Goal: Navigation & Orientation: Find specific page/section

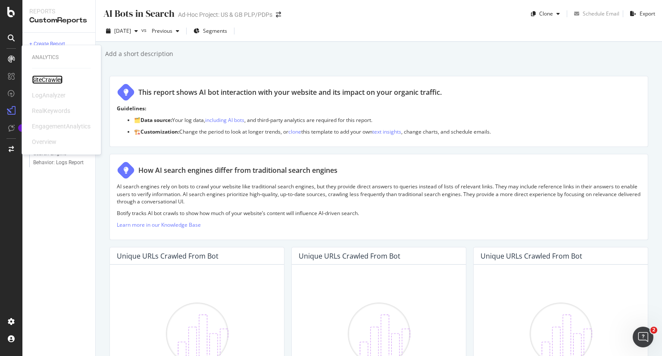
click at [41, 81] on div "SiteCrawler" at bounding box center [47, 79] width 31 height 9
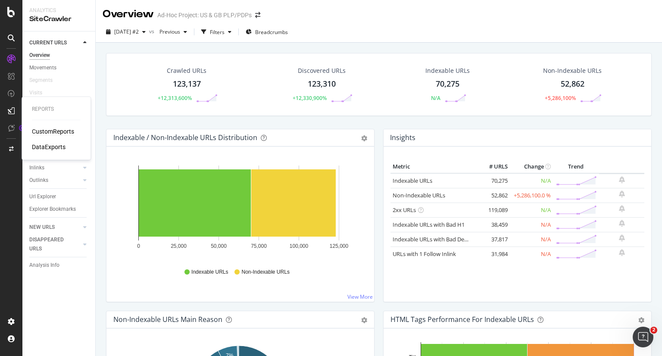
click at [70, 134] on div "CustomReports" at bounding box center [53, 131] width 42 height 9
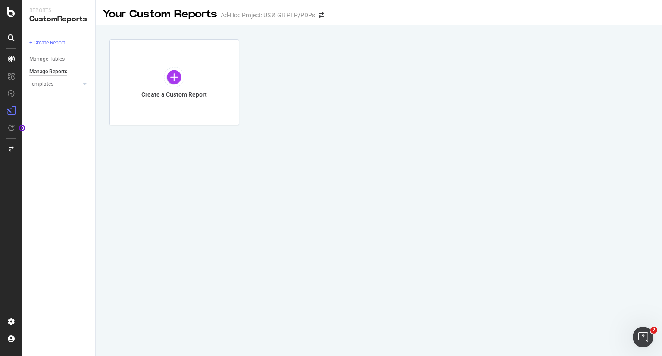
click at [9, 57] on icon at bounding box center [11, 59] width 7 height 7
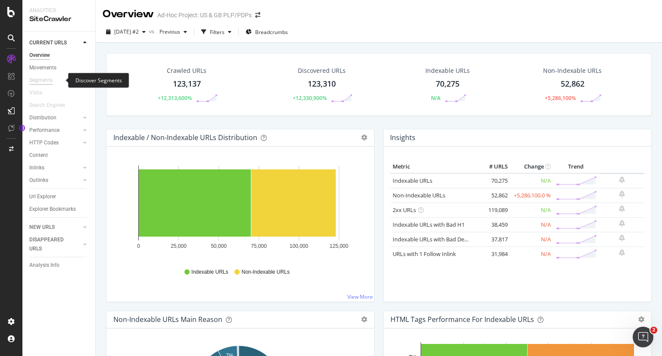
click at [50, 82] on div "Segments" at bounding box center [40, 80] width 23 height 9
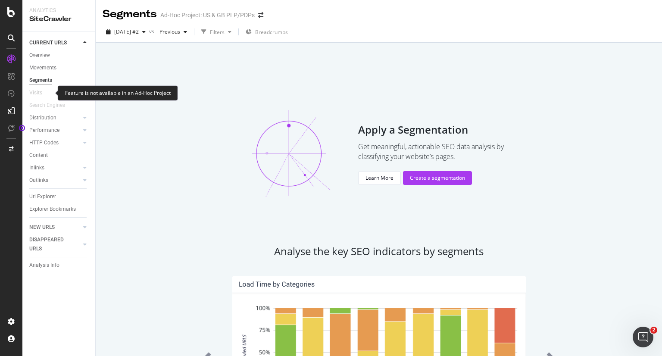
click at [44, 90] on div at bounding box center [46, 92] width 9 height 9
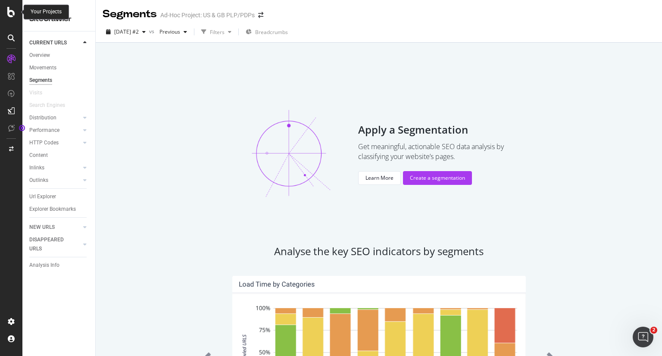
click at [12, 16] on icon at bounding box center [11, 12] width 8 height 10
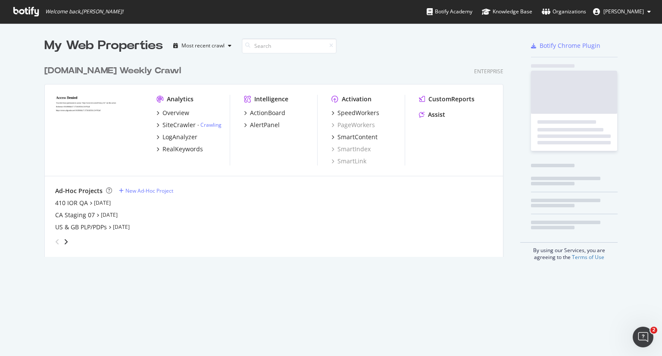
scroll to position [349, 648]
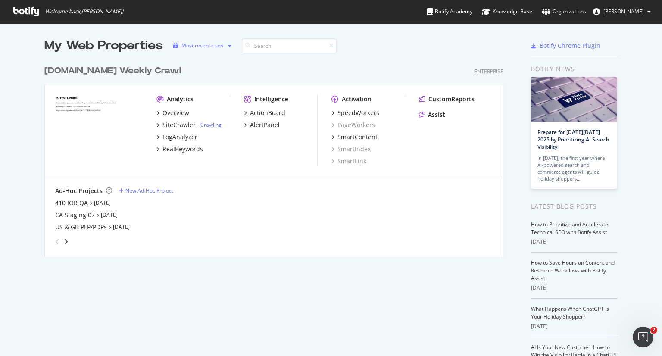
click at [228, 47] on icon "button" at bounding box center [229, 45] width 3 height 5
click at [303, 67] on div "levi.com Weekly Crawl Enterprise" at bounding box center [273, 71] width 459 height 12
click at [89, 216] on div "CA Staging 07" at bounding box center [75, 215] width 40 height 9
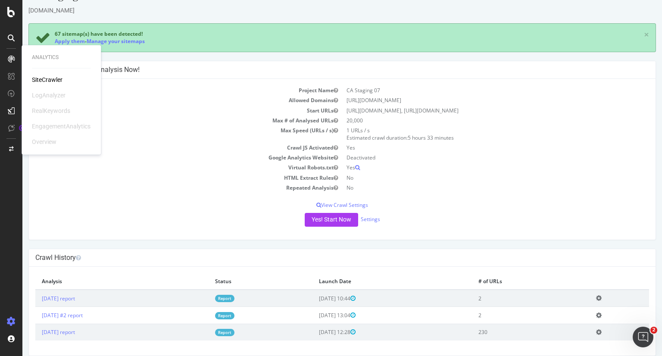
scroll to position [28, 0]
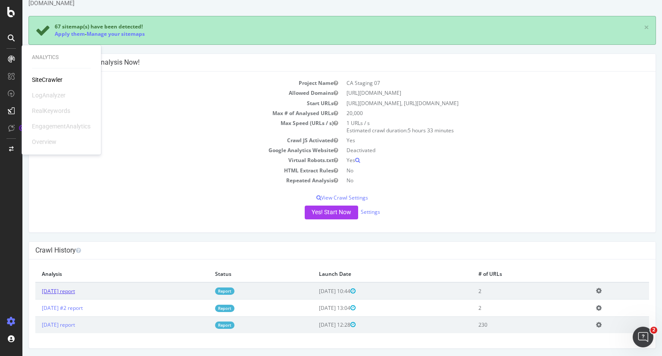
click at [56, 289] on link "2025 Oct. 2nd report" at bounding box center [58, 290] width 33 height 7
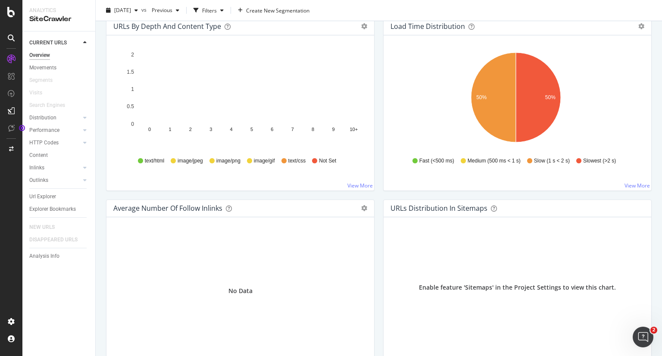
scroll to position [685, 0]
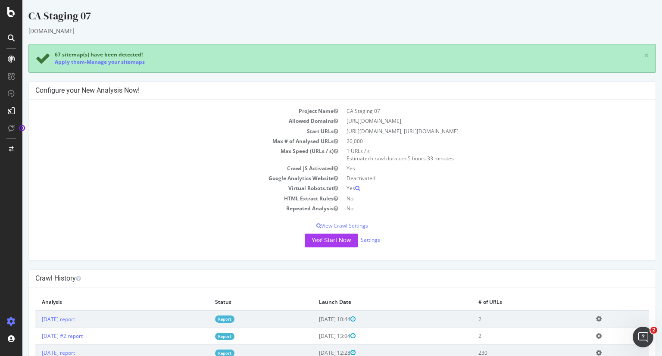
scroll to position [28, 0]
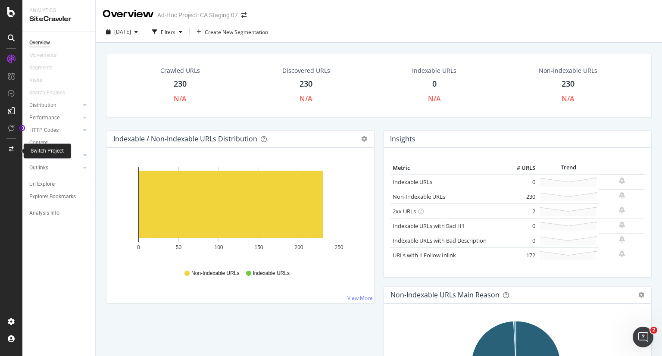
click at [12, 149] on icon at bounding box center [11, 148] width 5 height 5
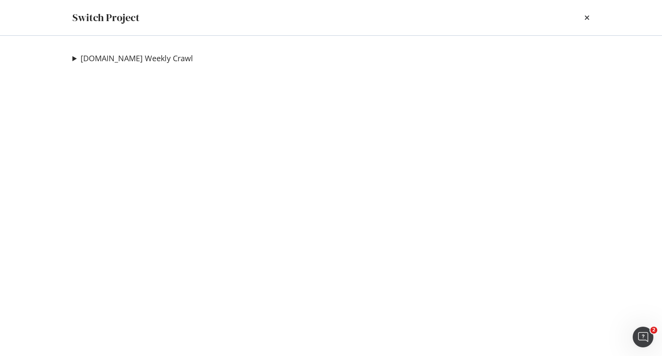
click at [68, 56] on div "levi.com Weekly Crawl 410 IOR QA Ad-Hoc Project CA Staging 07 Ad-Hoc Project US…" at bounding box center [330, 196] width 551 height 320
click at [70, 57] on div "levi.com Weekly Crawl 410 IOR QA Ad-Hoc Project CA Staging 07 Ad-Hoc Project US…" at bounding box center [330, 196] width 551 height 320
click at [72, 59] on div "levi.com Weekly Crawl 410 IOR QA Ad-Hoc Project CA Staging 07 Ad-Hoc Project US…" at bounding box center [330, 196] width 551 height 320
click at [74, 59] on summary "levi.com Weekly Crawl" at bounding box center [132, 58] width 121 height 11
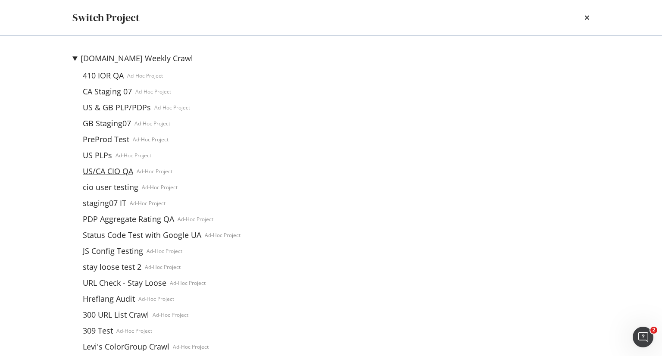
click at [102, 174] on link "US/CA CIO QA" at bounding box center [107, 171] width 57 height 9
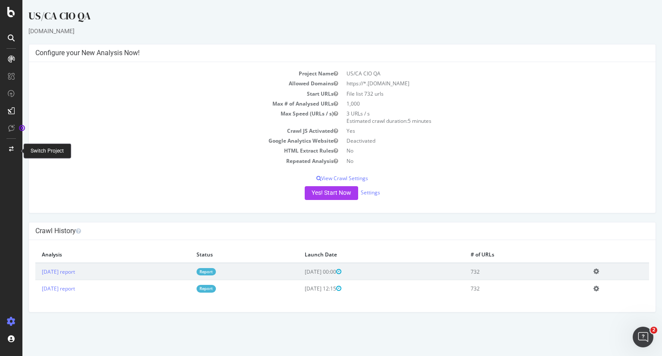
click at [13, 146] on div at bounding box center [11, 149] width 21 height 14
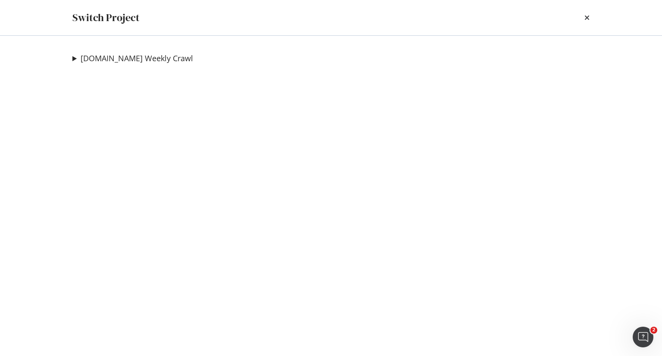
click at [76, 57] on summary "levi.com Weekly Crawl" at bounding box center [132, 58] width 121 height 11
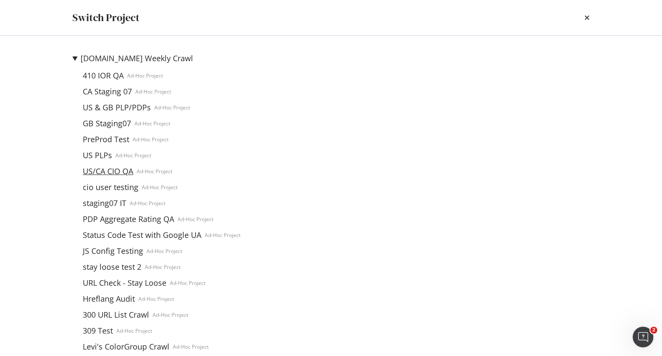
click at [99, 174] on link "US/CA CIO QA" at bounding box center [107, 171] width 57 height 9
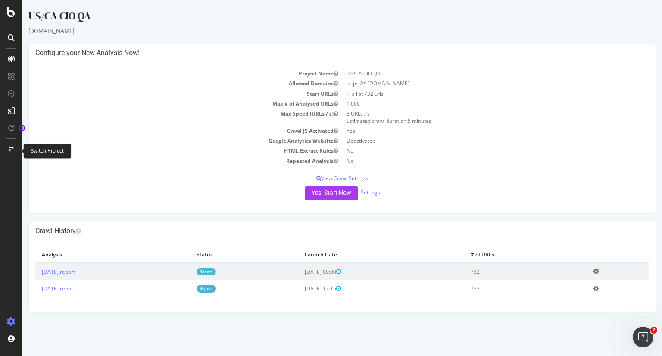
click at [9, 152] on div at bounding box center [11, 149] width 21 height 14
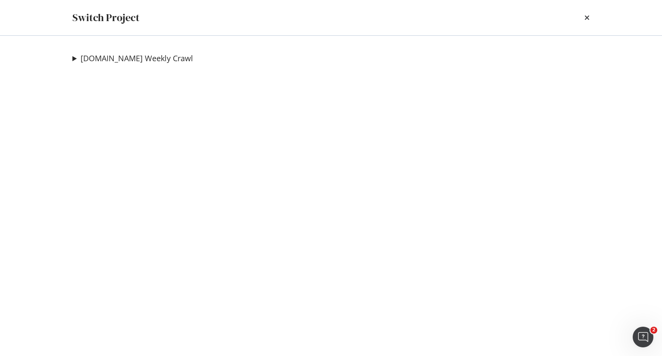
click at [76, 57] on summary "levi.com Weekly Crawl" at bounding box center [132, 58] width 121 height 11
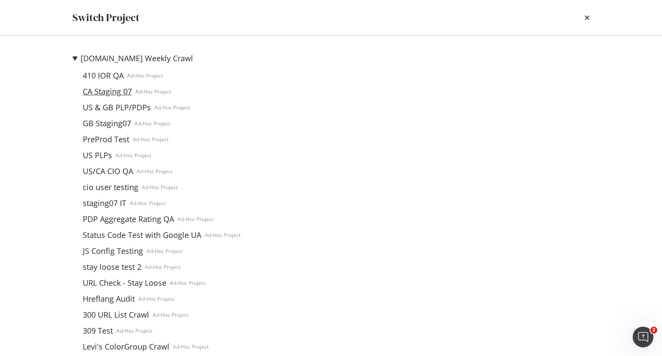
click at [107, 93] on link "CA Staging 07" at bounding box center [107, 91] width 56 height 9
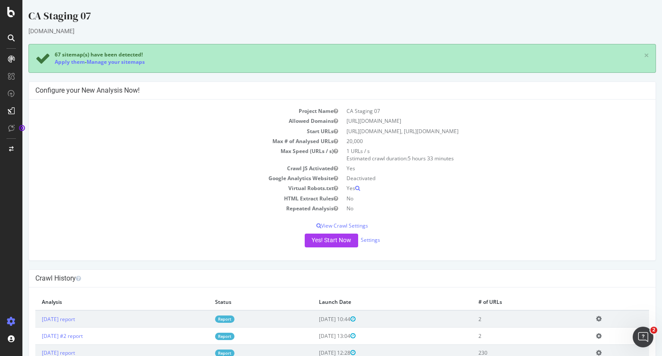
scroll to position [28, 0]
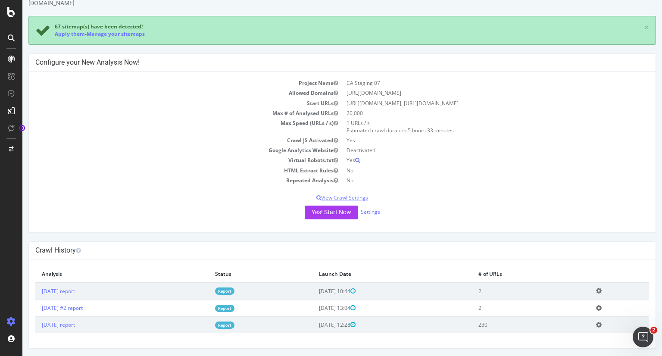
click at [327, 200] on div "Project Name CA Staging 07 Allowed Domains https://staging07.dtc.levi.com Start…" at bounding box center [342, 151] width 626 height 161
click at [331, 194] on p "View Crawl Settings" at bounding box center [341, 197] width 613 height 7
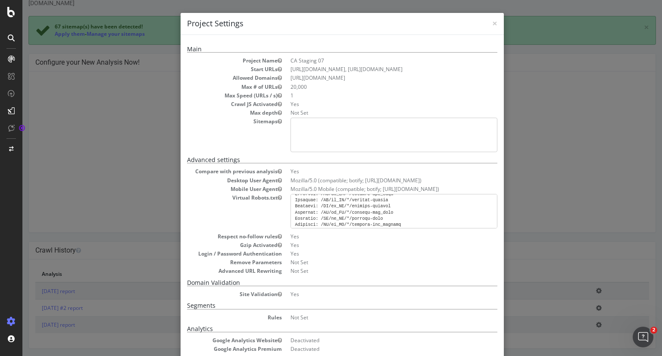
scroll to position [0, 0]
click at [136, 171] on div "× Close Project Settings Main Project Name CA Staging 07 Start URLs https://sta…" at bounding box center [341, 178] width 639 height 356
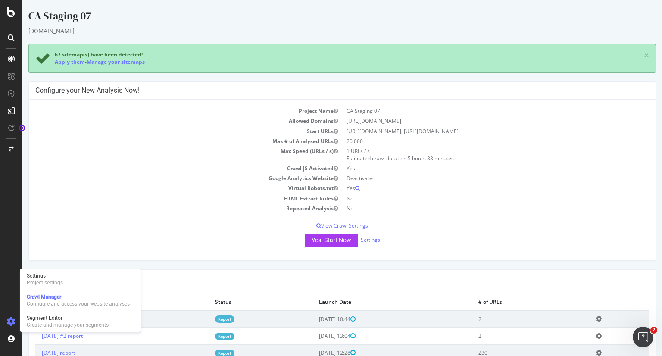
click at [8, 323] on icon at bounding box center [11, 321] width 9 height 9
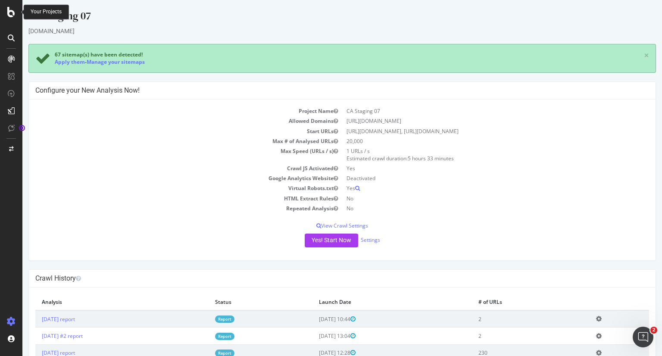
click at [11, 17] on icon at bounding box center [11, 12] width 8 height 10
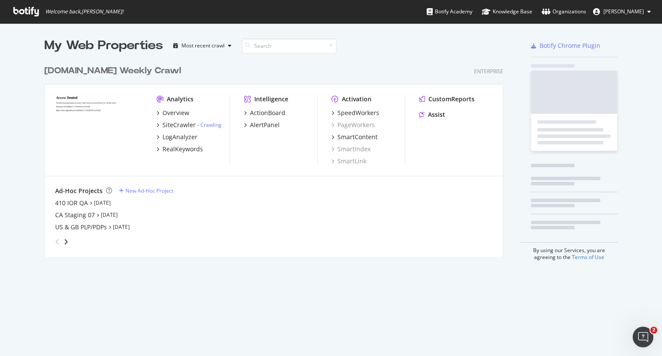
scroll to position [349, 648]
